Goal: Task Accomplishment & Management: Use online tool/utility

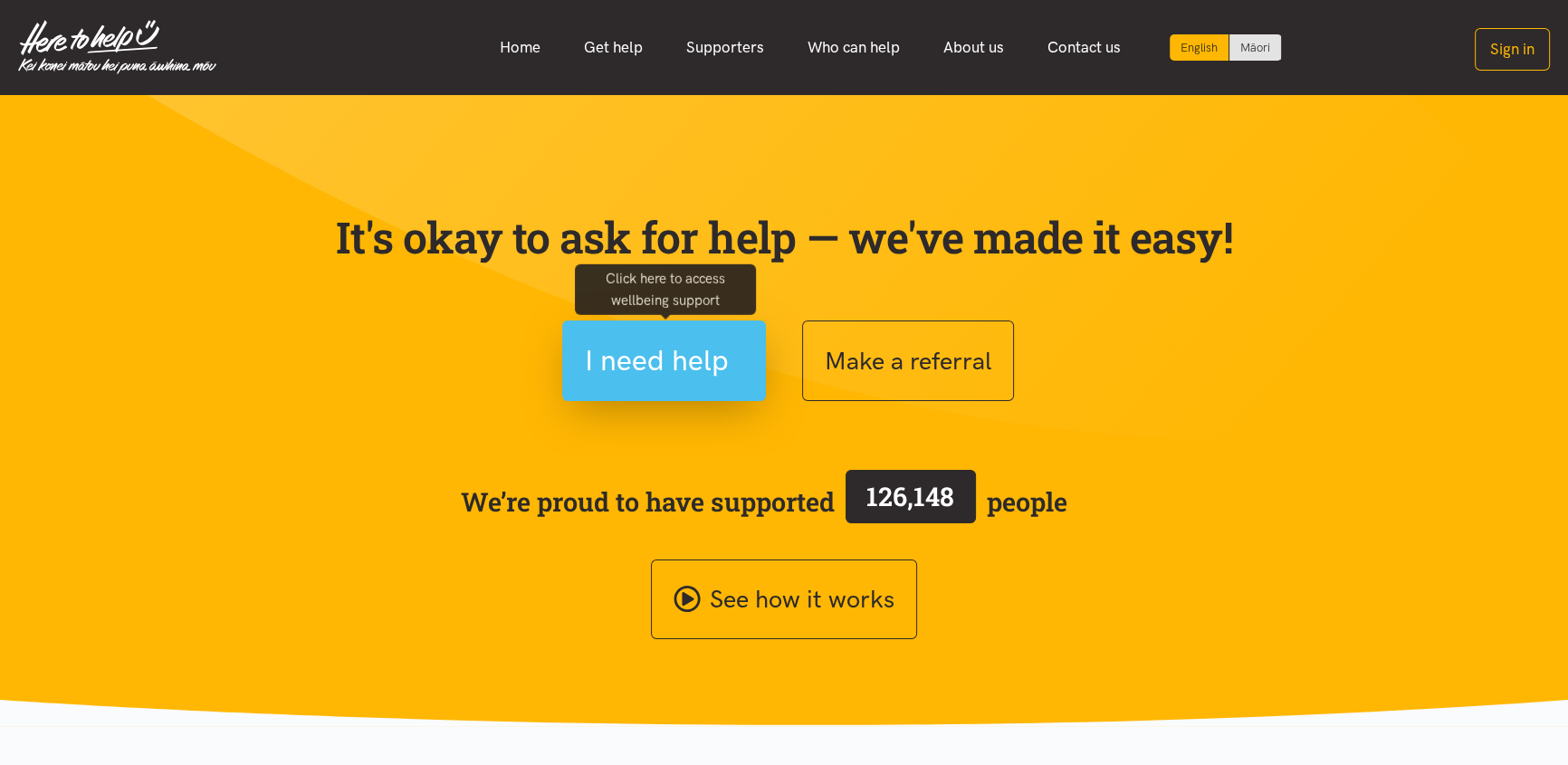
click at [623, 388] on button "I need help" at bounding box center [664, 360] width 204 height 81
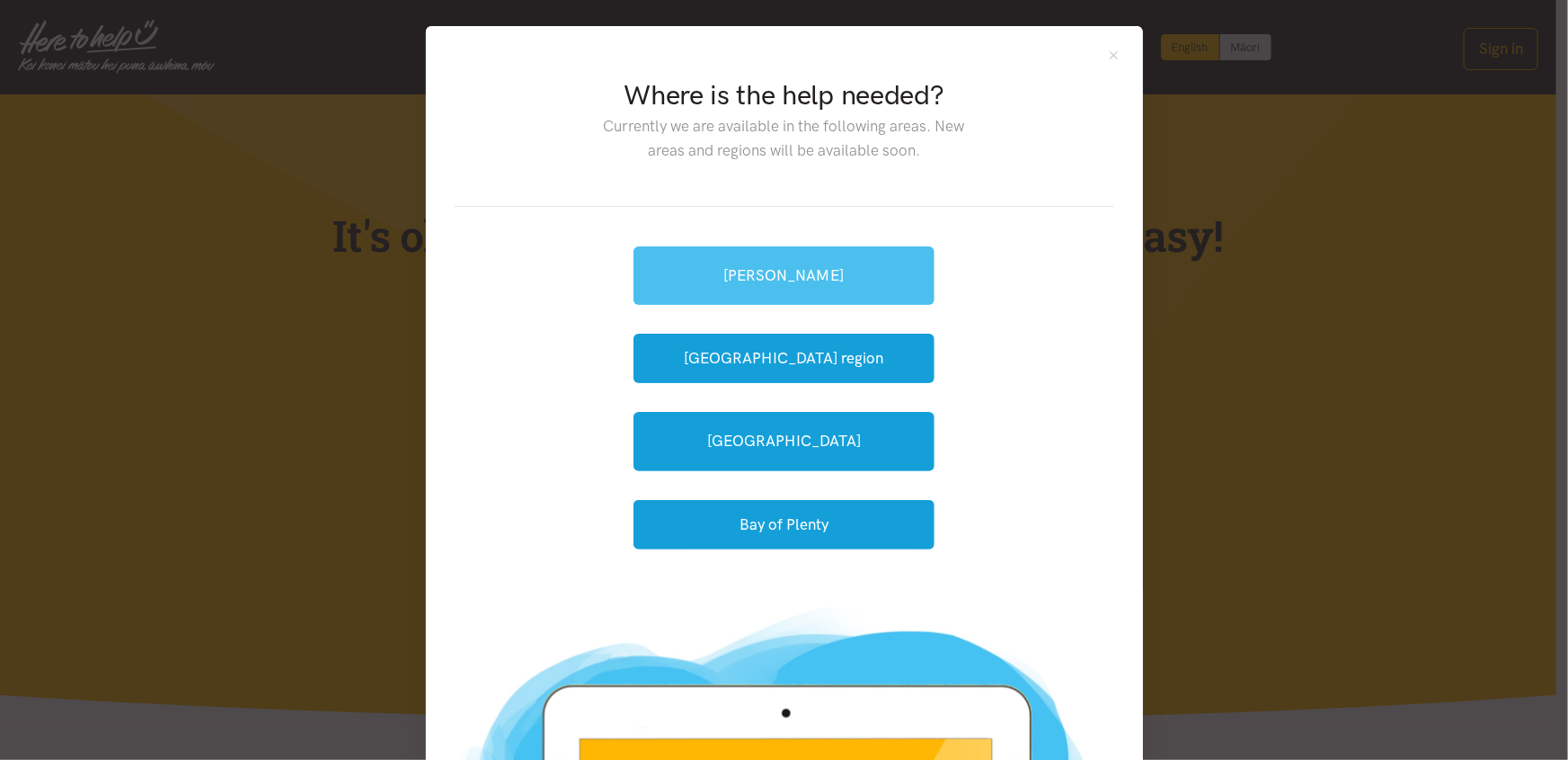
click at [802, 269] on link "[PERSON_NAME]" at bounding box center [784, 276] width 301 height 59
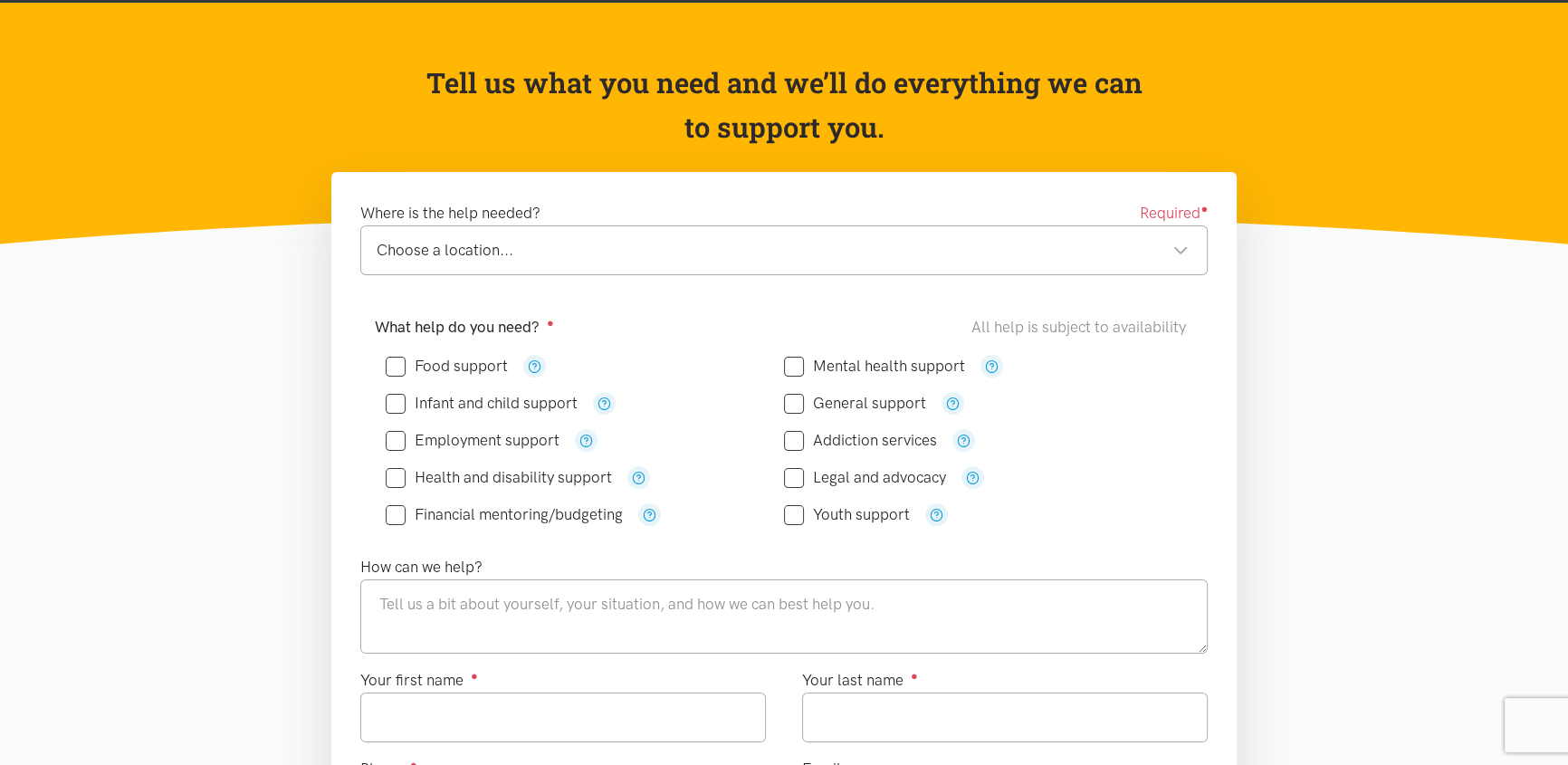
scroll to position [163, 0]
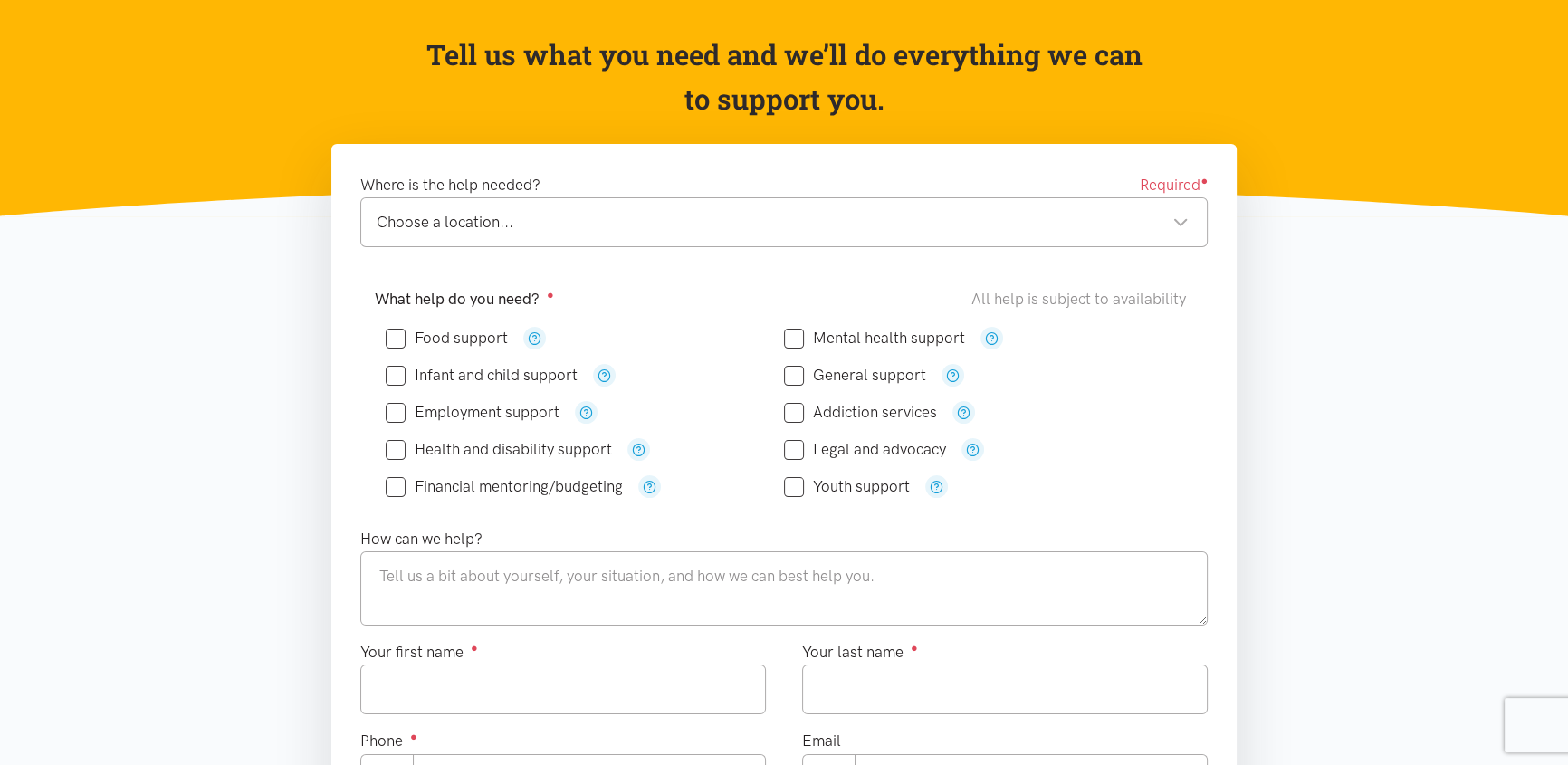
click at [445, 337] on input "Food support" at bounding box center [447, 338] width 122 height 16
click at [532, 334] on icon "button" at bounding box center [535, 338] width 14 height 14
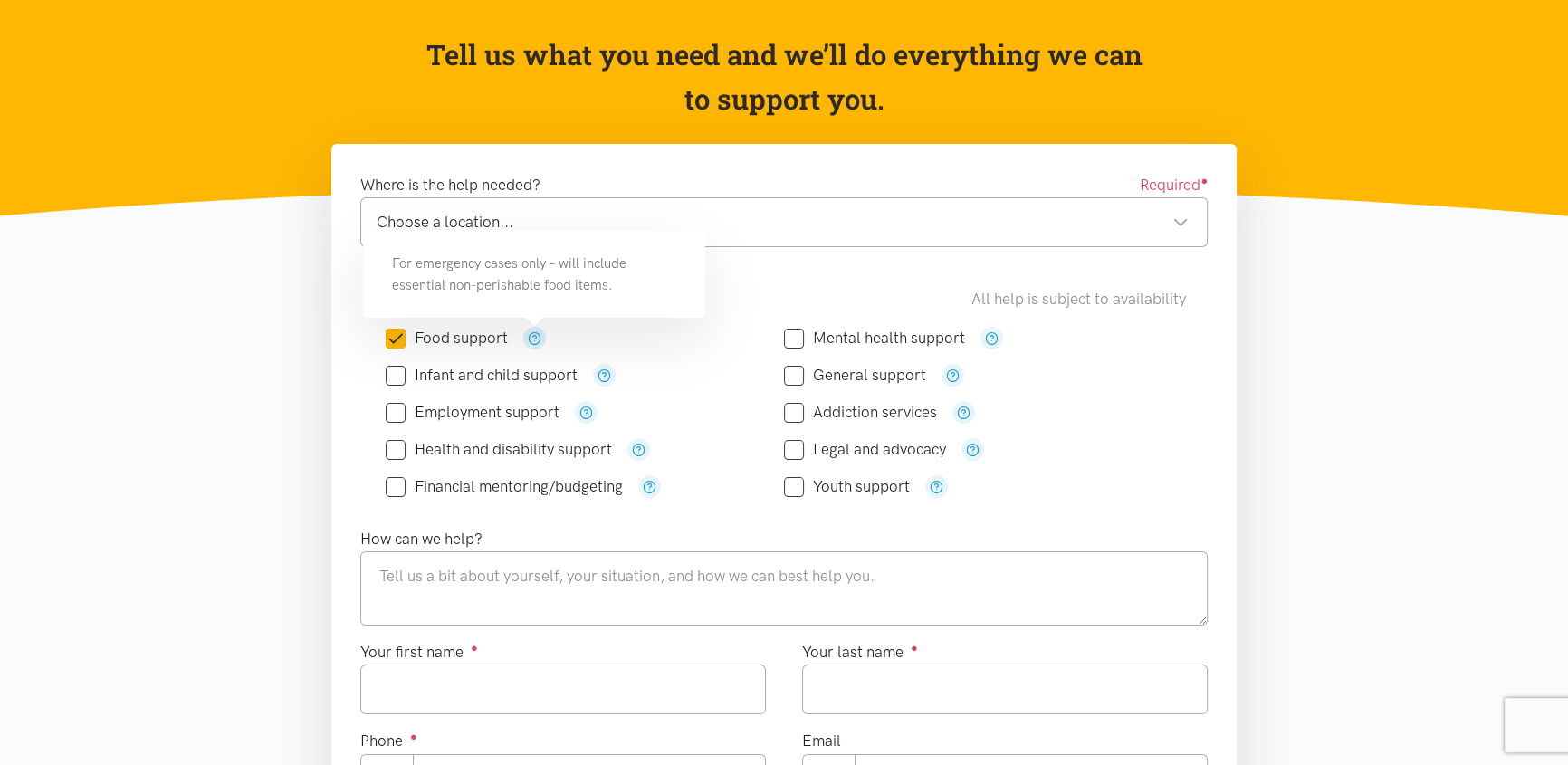
click at [532, 334] on icon "button" at bounding box center [535, 338] width 14 height 14
click at [406, 336] on input "Food support" at bounding box center [447, 338] width 122 height 16
checkbox input "false"
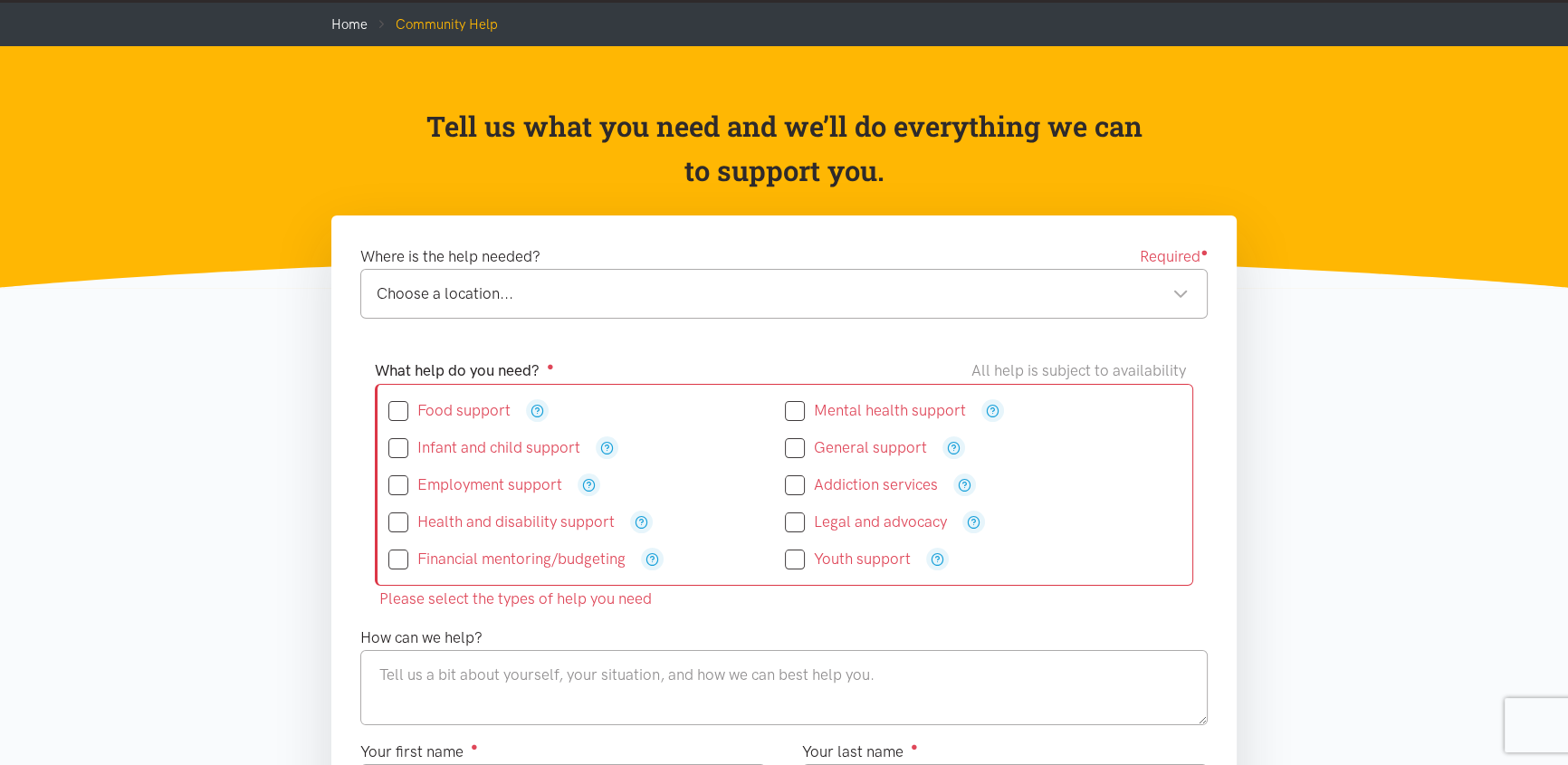
scroll to position [0, 0]
